Goal: Task Accomplishment & Management: Use online tool/utility

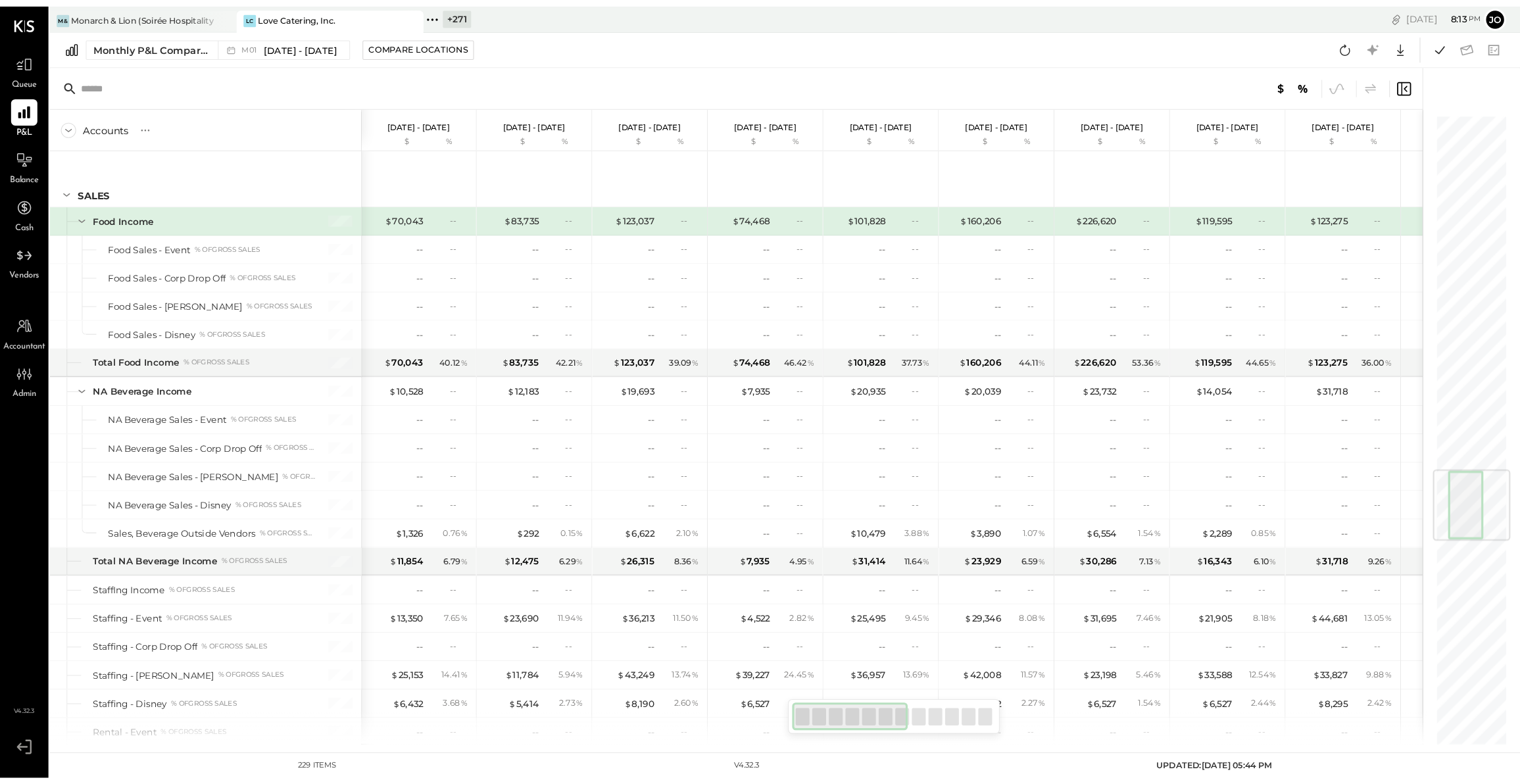
scroll to position [2809, 0]
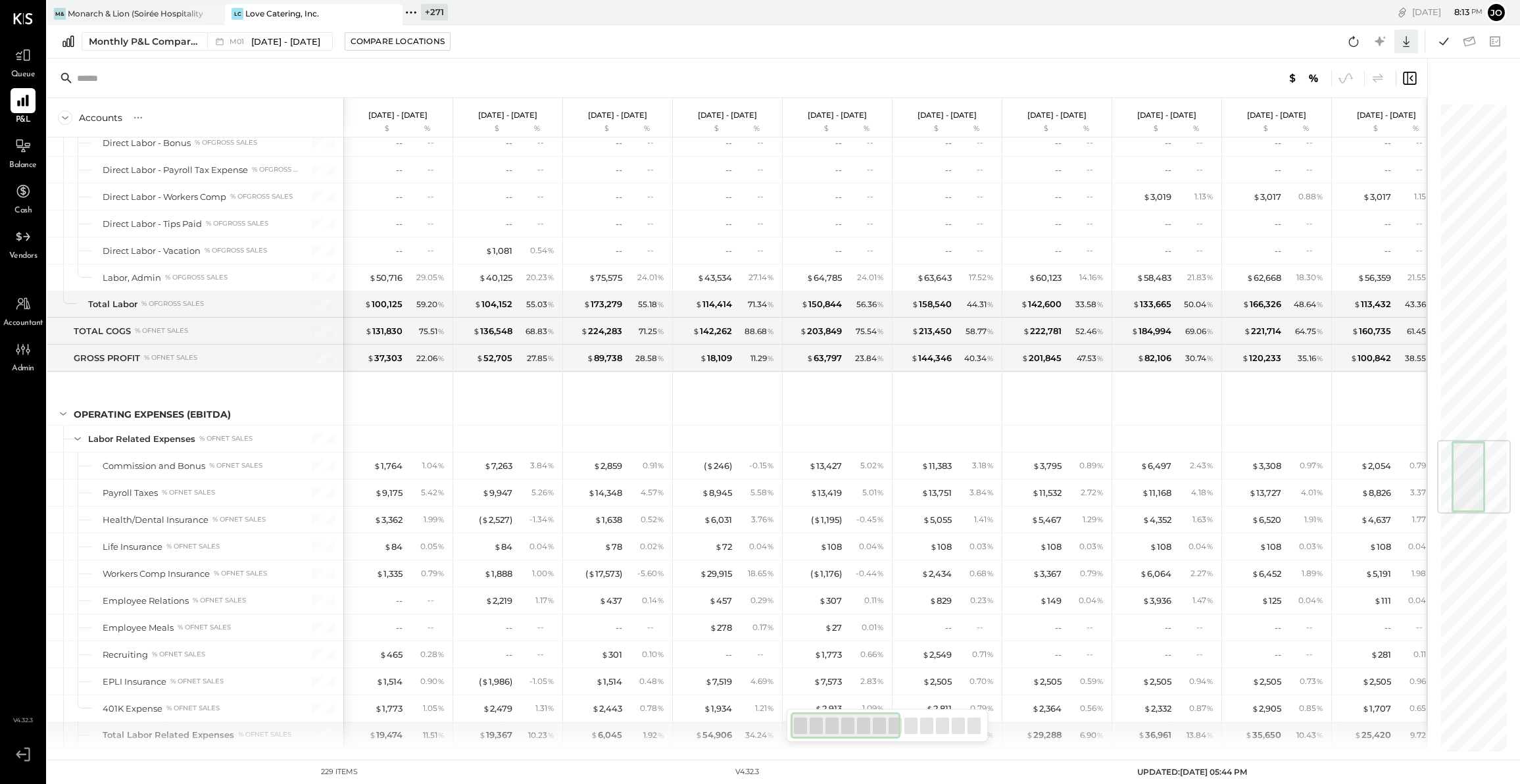
click at [1406, 48] on icon at bounding box center [1406, 41] width 17 height 17
click at [1363, 110] on div "Excel" at bounding box center [1366, 118] width 105 height 27
click at [295, 48] on div "M01 [DATE] - [DATE]" at bounding box center [266, 41] width 119 height 17
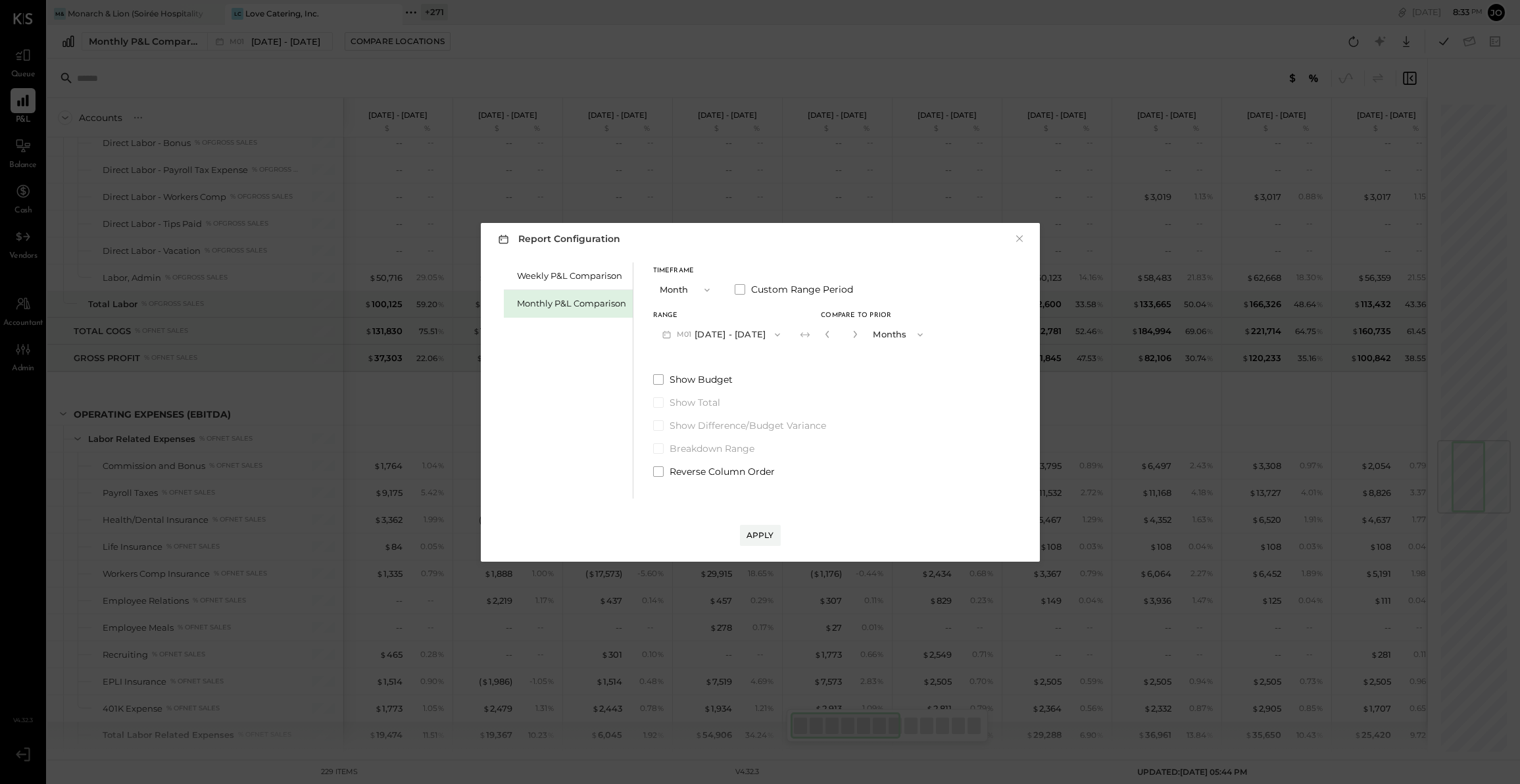
click at [751, 340] on button "M01 [DATE] - [DATE]" at bounding box center [721, 334] width 137 height 25
click at [741, 433] on div "M04 [DATE] - [DATE]" at bounding box center [728, 447] width 150 height 27
click at [739, 330] on button "M04 [DATE] - [DATE]" at bounding box center [722, 334] width 139 height 25
click at [740, 392] on span "[DATE] - [DATE]" at bounding box center [717, 391] width 62 height 11
click at [768, 540] on div "Apply" at bounding box center [760, 535] width 27 height 11
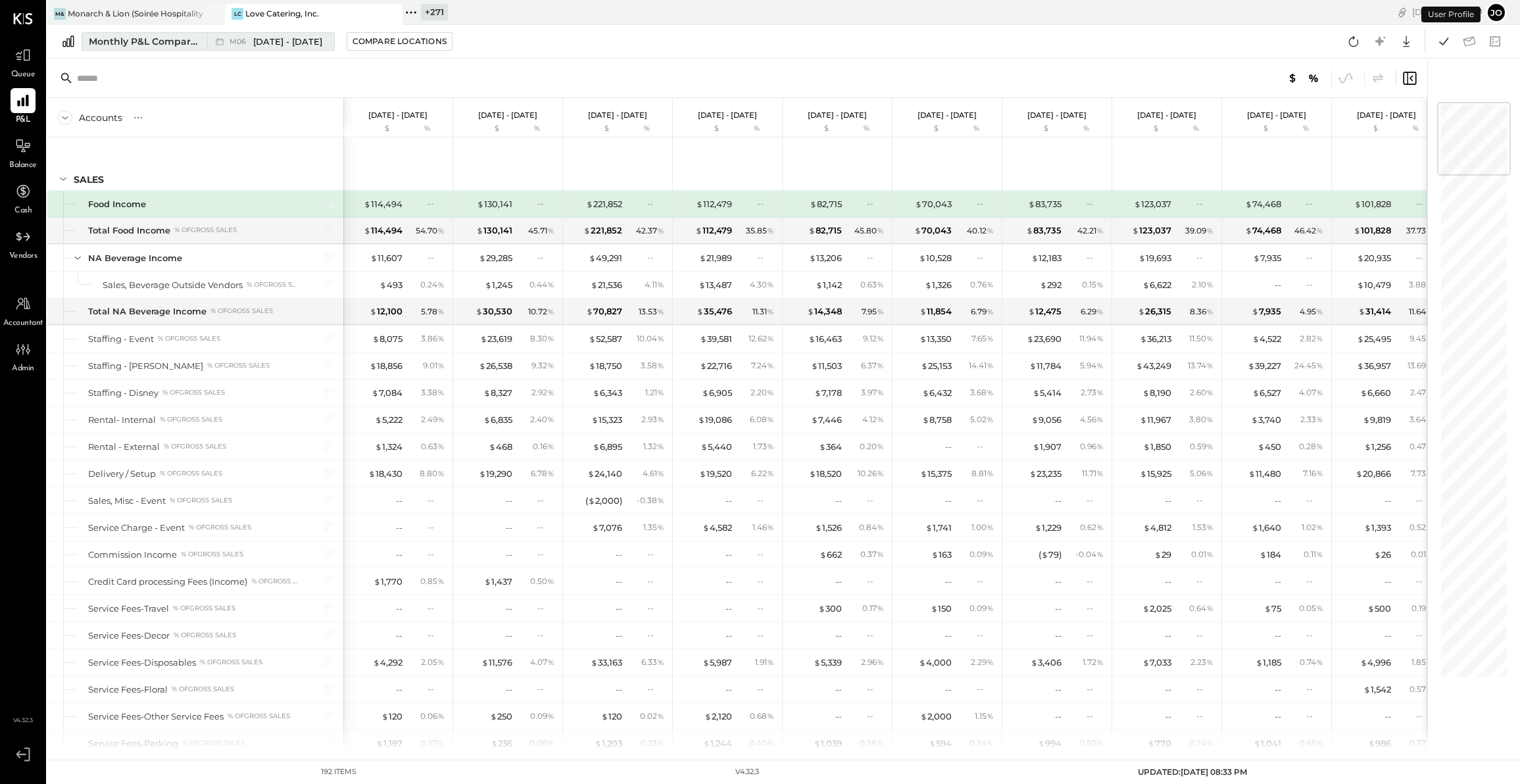
click at [192, 46] on div "Monthly P&L Comparison" at bounding box center [144, 41] width 110 height 13
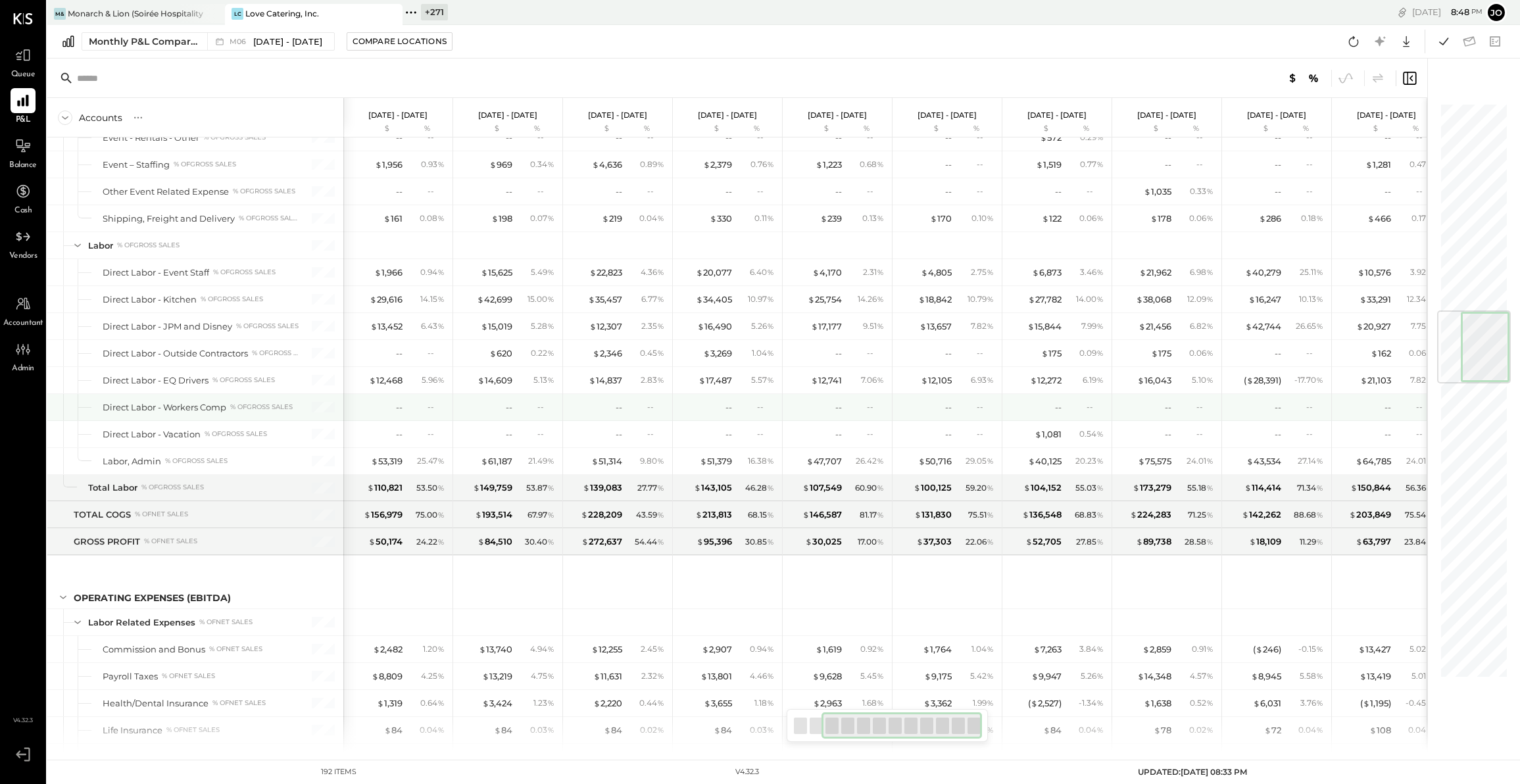
scroll to position [0, 234]
